Goal: Find specific page/section: Find specific page/section

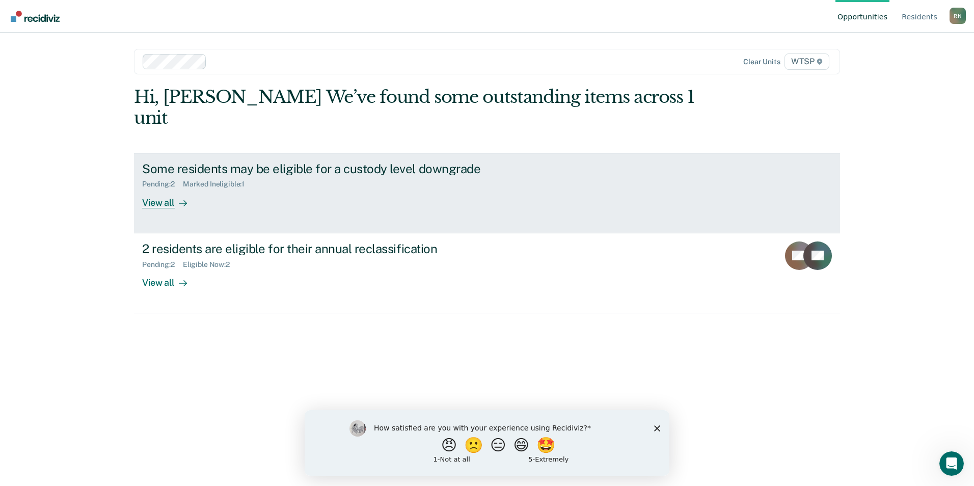
click at [164, 188] on div "View all" at bounding box center [170, 198] width 57 height 20
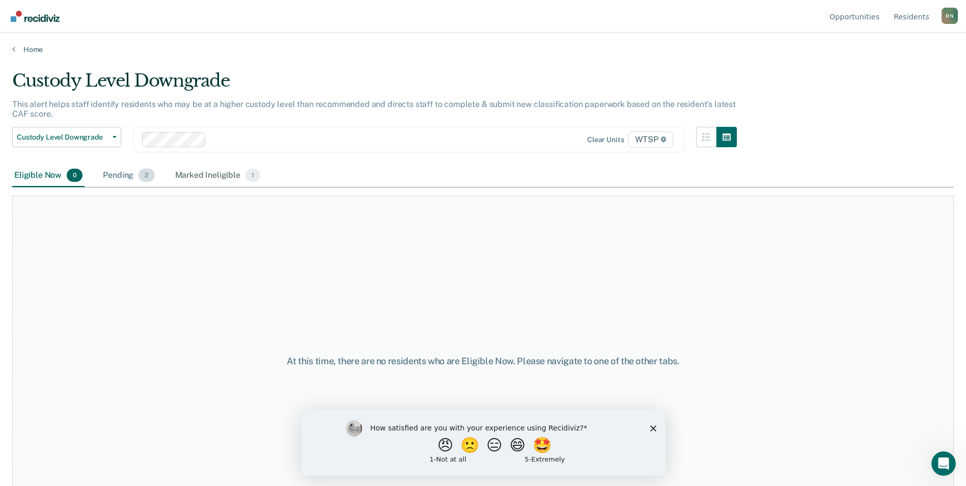
click at [118, 174] on div "Pending 2" at bounding box center [129, 176] width 56 height 22
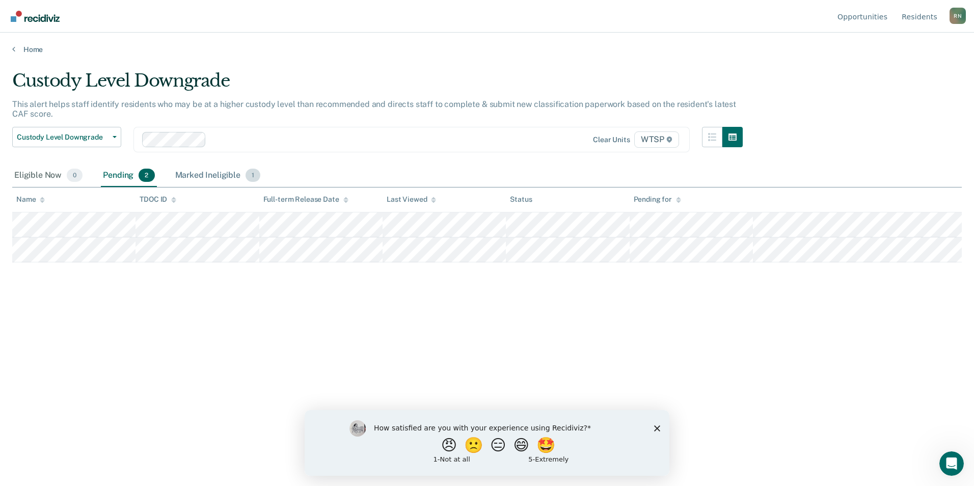
click at [196, 174] on div "Marked Ineligible 1" at bounding box center [218, 176] width 90 height 22
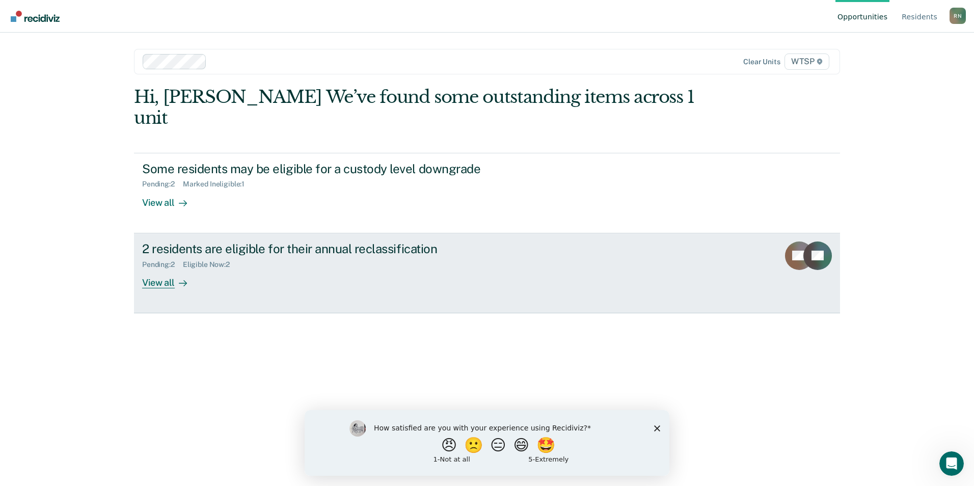
click at [157, 268] on div "View all" at bounding box center [170, 278] width 57 height 20
